Goal: Transaction & Acquisition: Purchase product/service

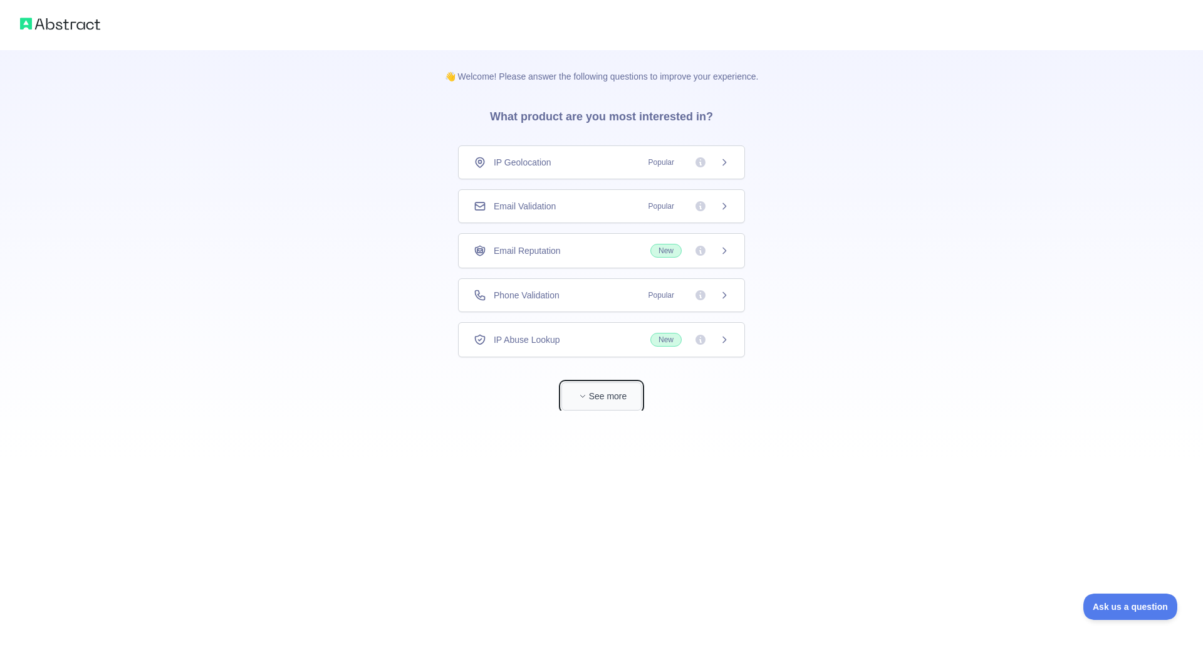
click at [634, 388] on button "See more" at bounding box center [601, 396] width 80 height 28
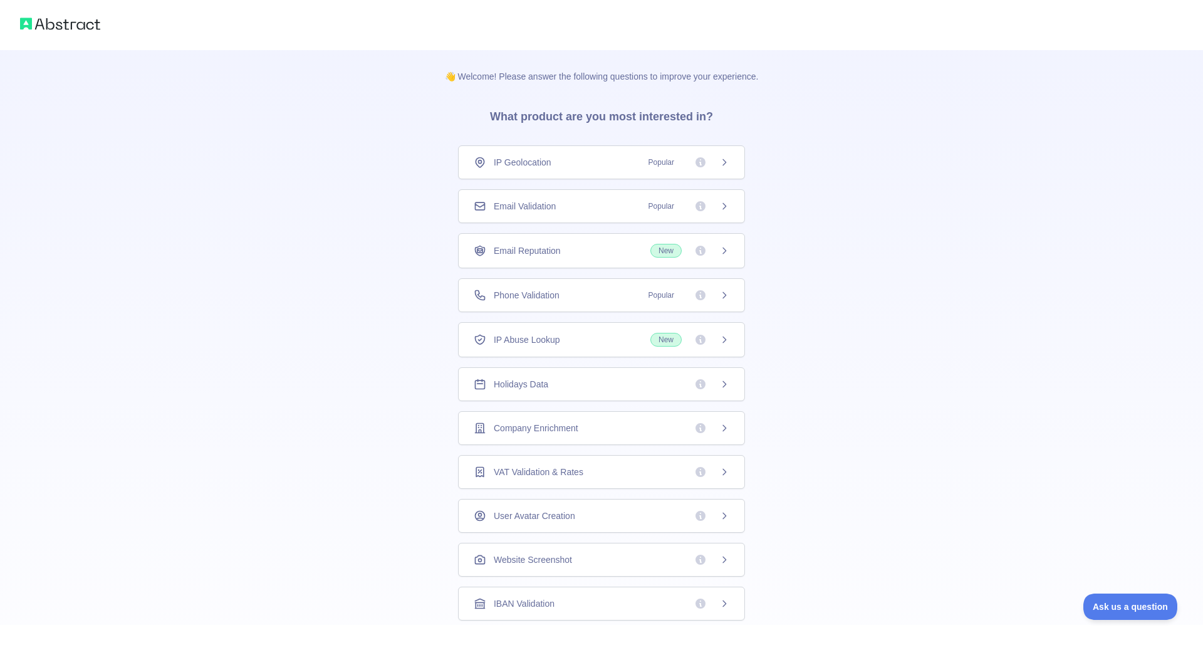
click at [643, 168] on div "IP Geolocation Popular" at bounding box center [601, 162] width 287 height 34
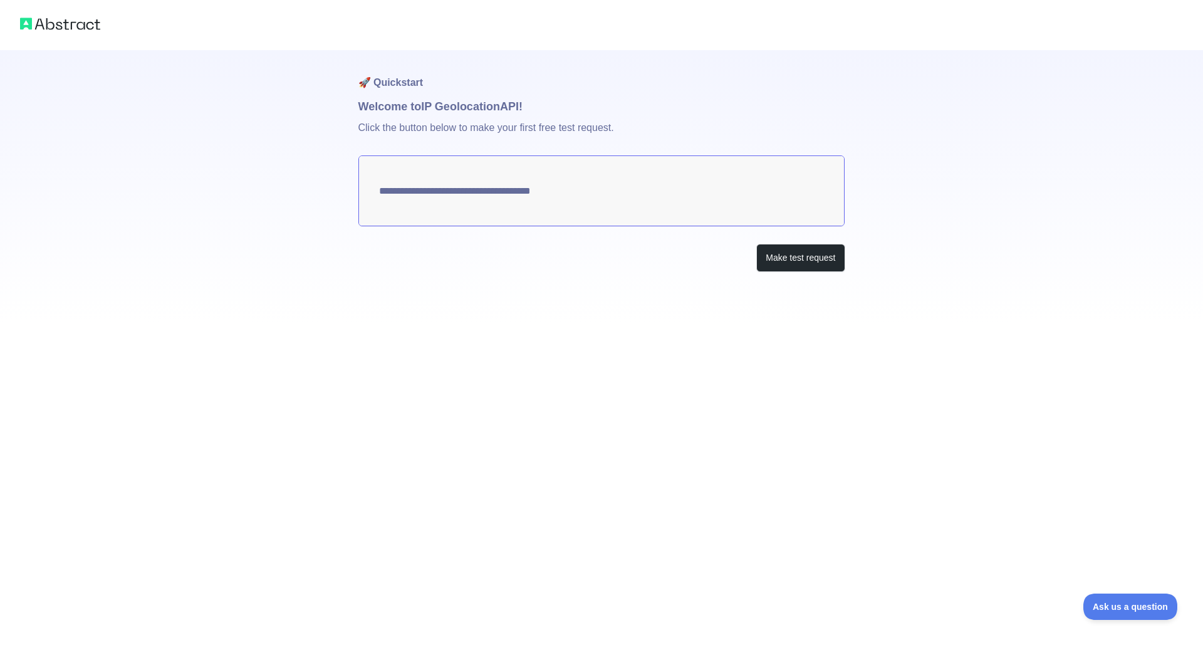
type textarea "**********"
click at [798, 253] on button "Make test request" at bounding box center [800, 258] width 88 height 28
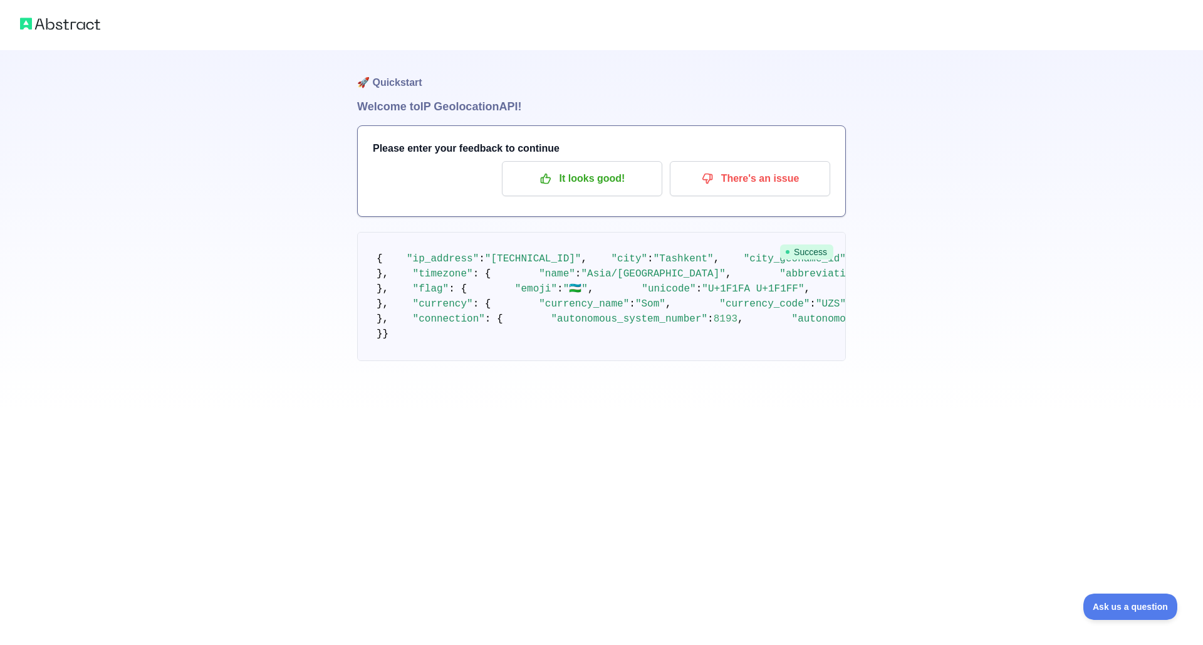
click at [71, 25] on img at bounding box center [60, 24] width 80 height 18
click at [71, 20] on img at bounding box center [60, 24] width 80 height 18
click at [602, 194] on button "It looks good!" at bounding box center [582, 178] width 160 height 35
